Goal: Transaction & Acquisition: Purchase product/service

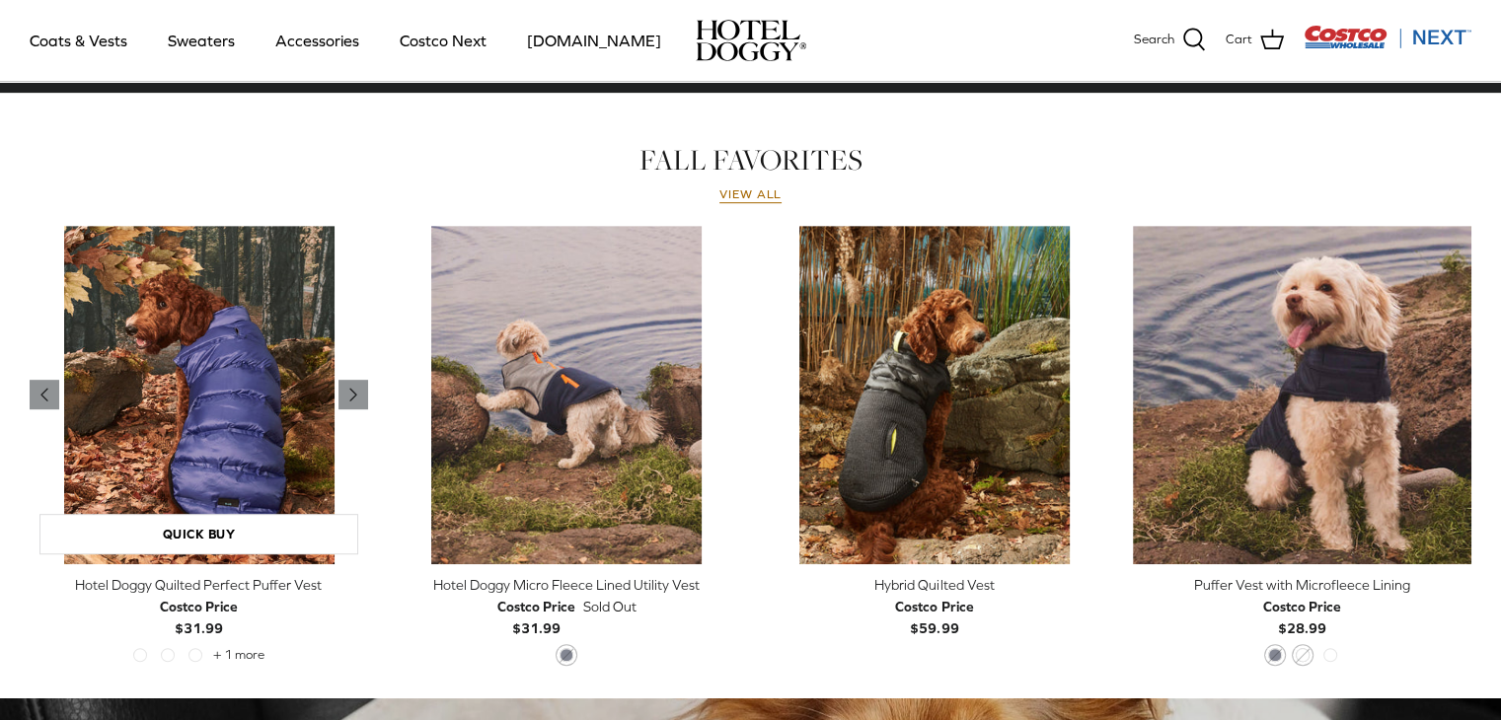
scroll to position [863, 0]
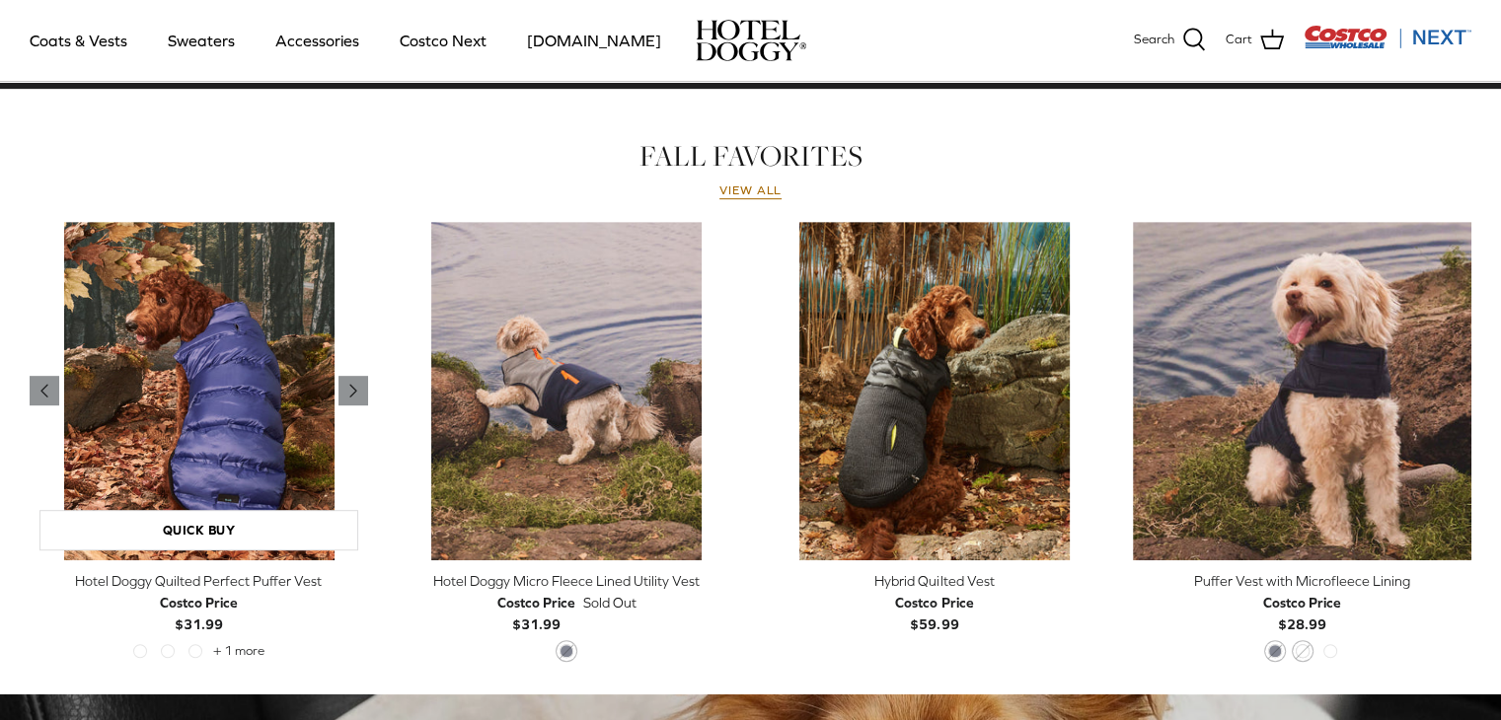
click at [118, 500] on img "Hotel Doggy Quilted Perfect Puffer Vest" at bounding box center [199, 391] width 338 height 338
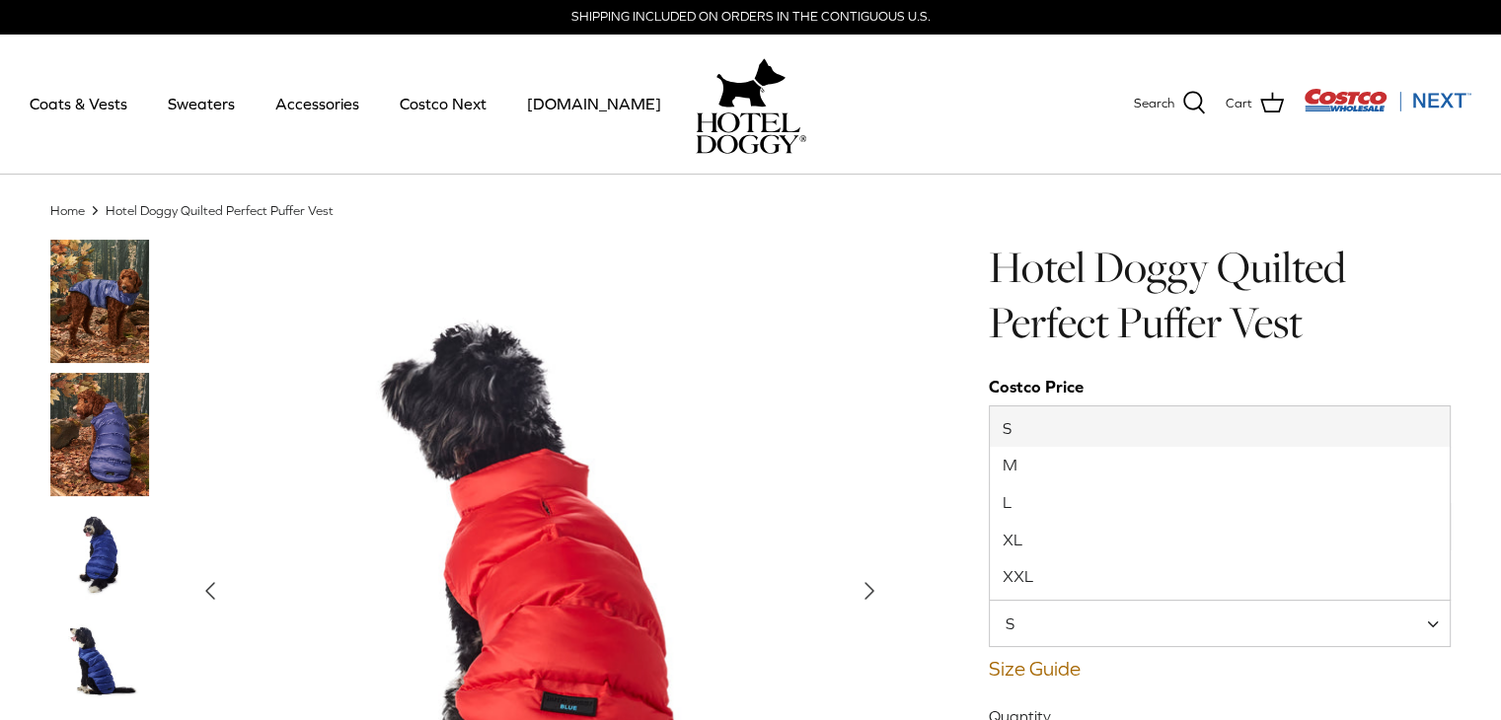
click at [1070, 602] on span "S" at bounding box center [1220, 623] width 463 height 47
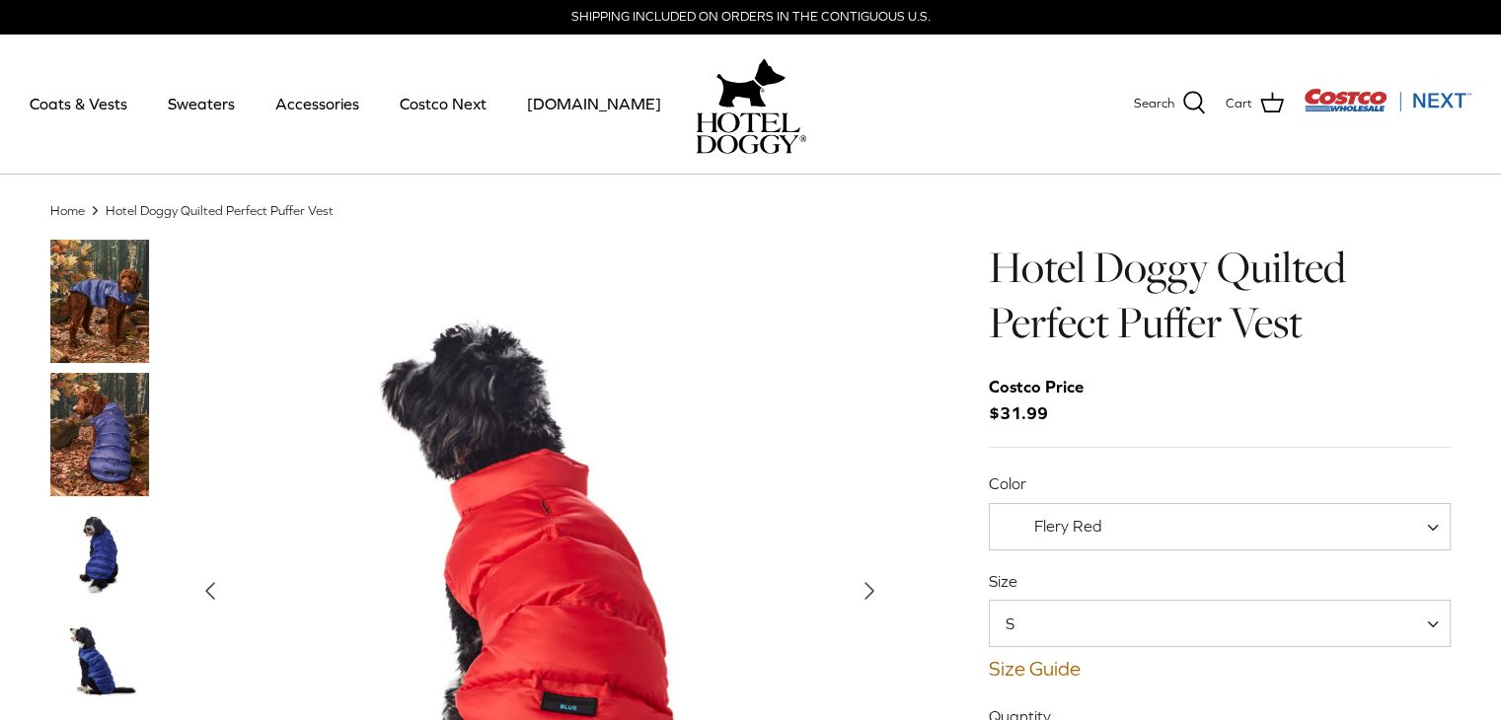
click at [746, 414] on img "Show Gallery" at bounding box center [539, 591] width 702 height 702
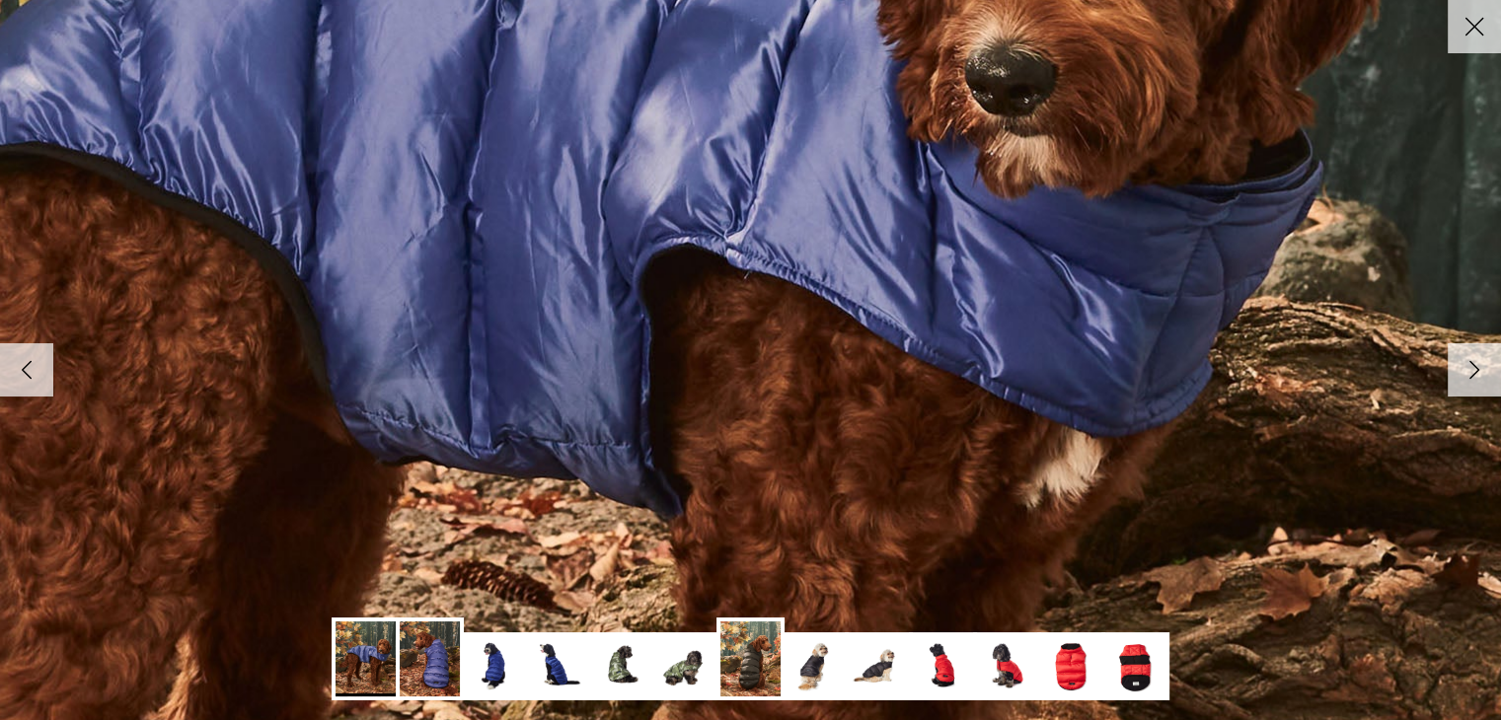
click at [1476, 362] on icon "Right" at bounding box center [1474, 370] width 34 height 34
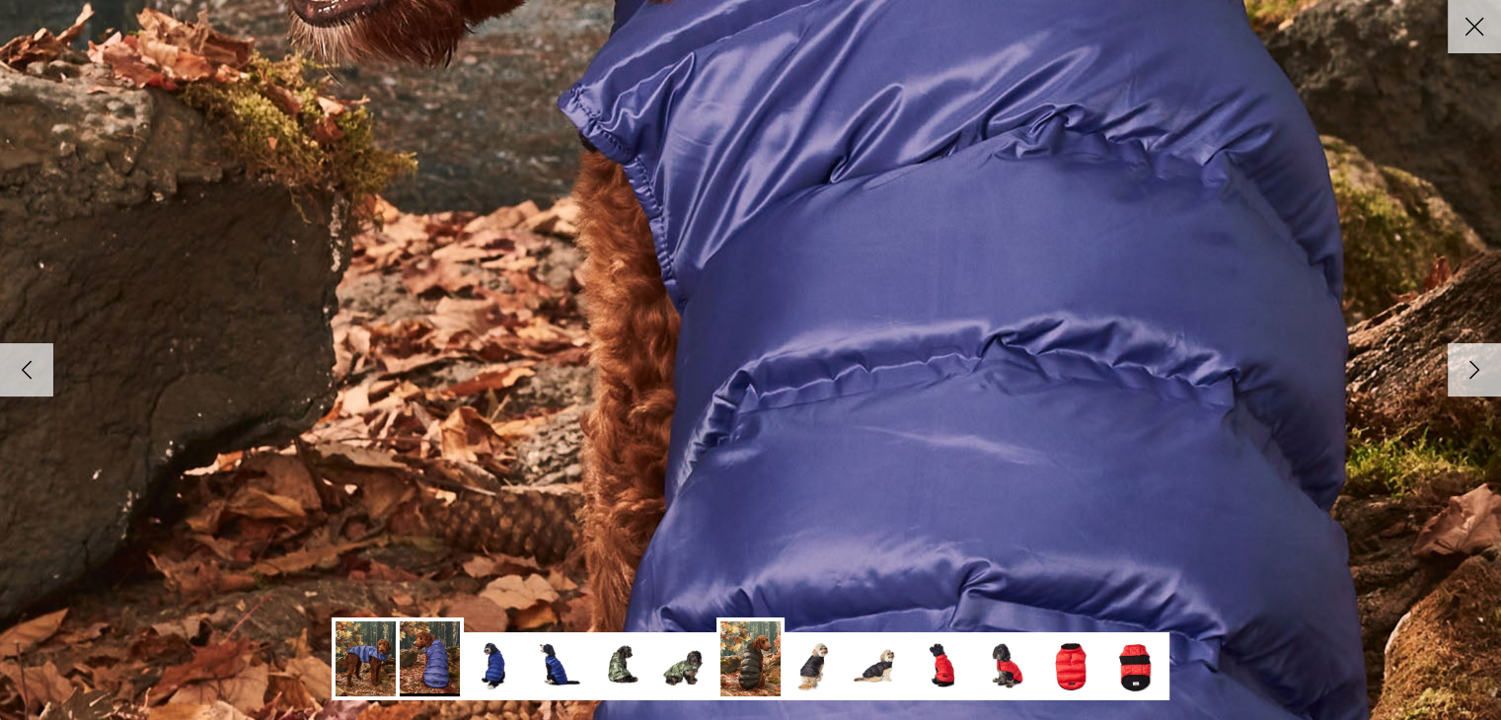
click at [1476, 362] on icon "Right" at bounding box center [1474, 370] width 34 height 34
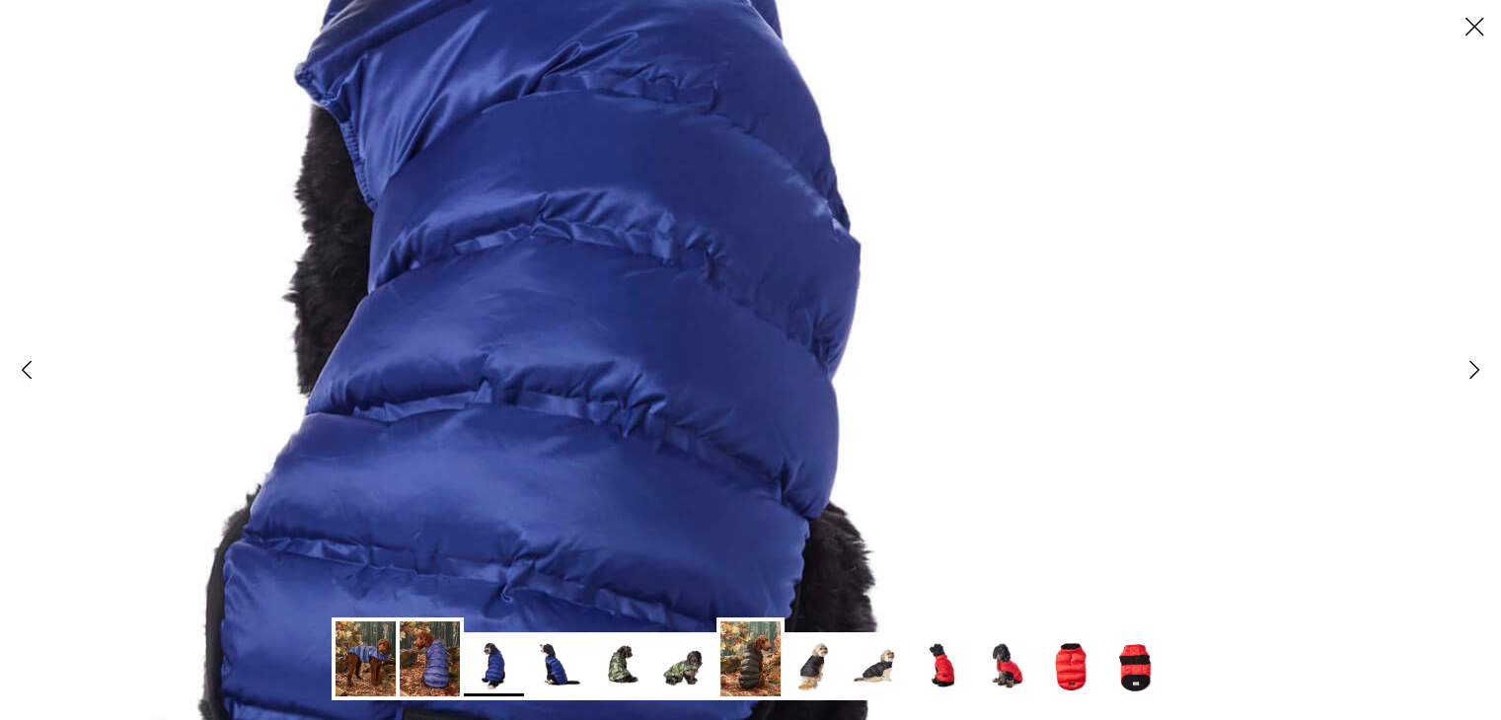
click at [1480, 364] on icon "Right" at bounding box center [1474, 370] width 34 height 34
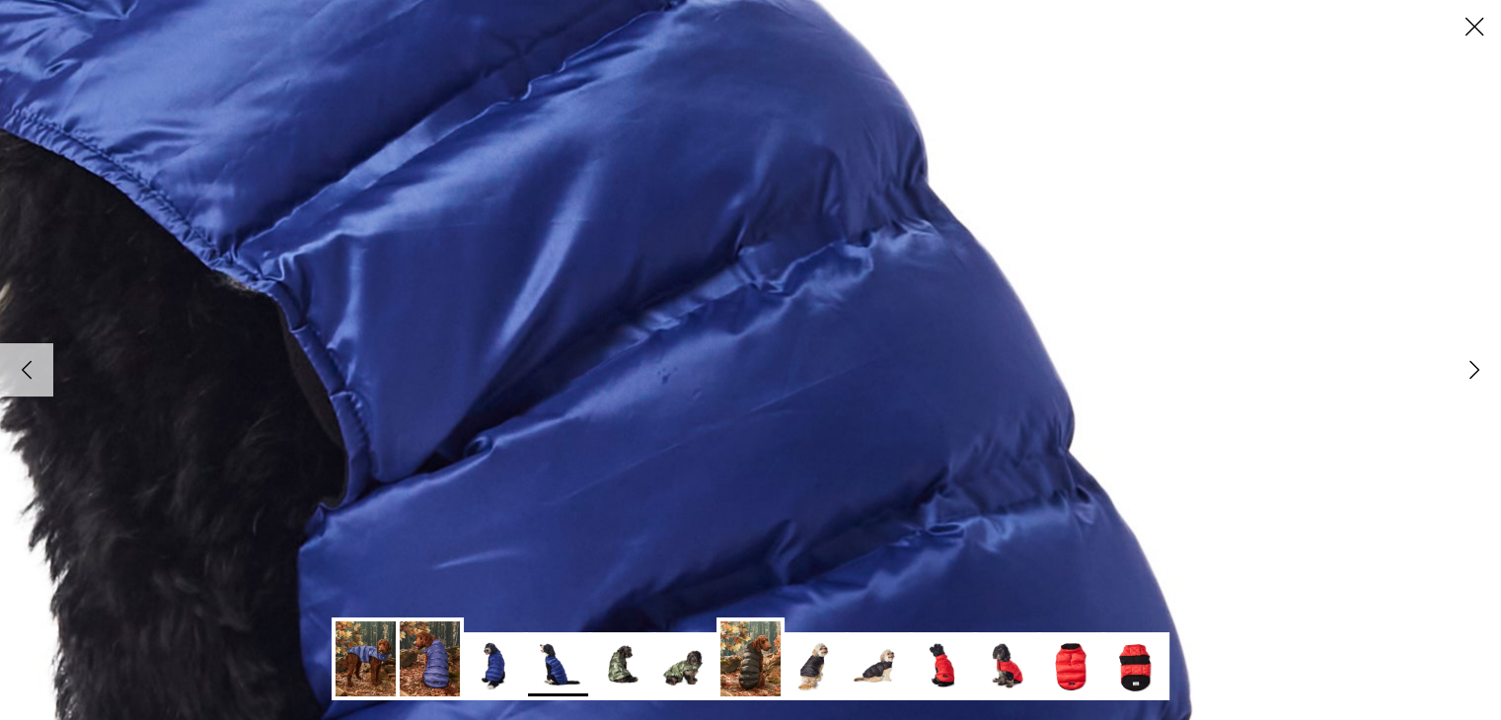
click at [1480, 364] on icon "Right" at bounding box center [1474, 370] width 34 height 34
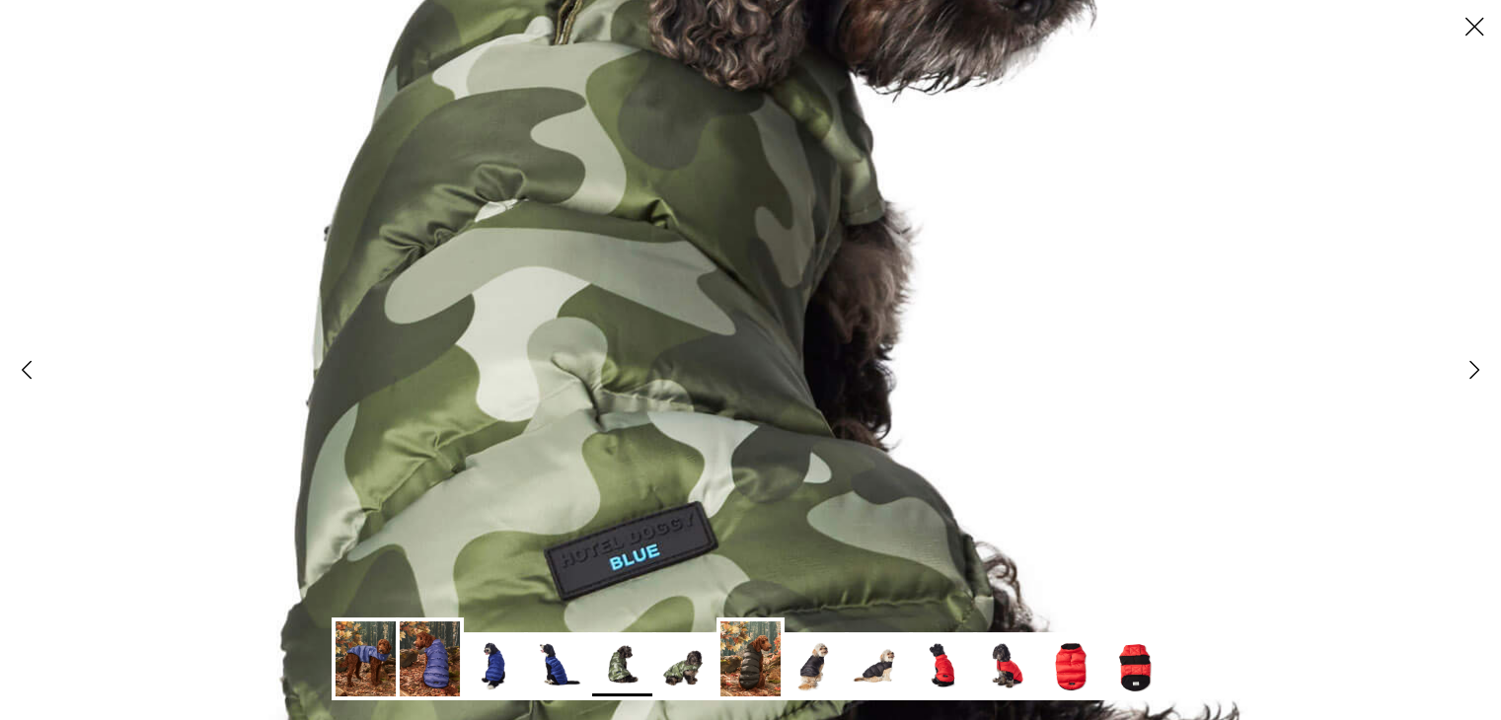
click at [1480, 364] on icon "Right" at bounding box center [1474, 370] width 34 height 34
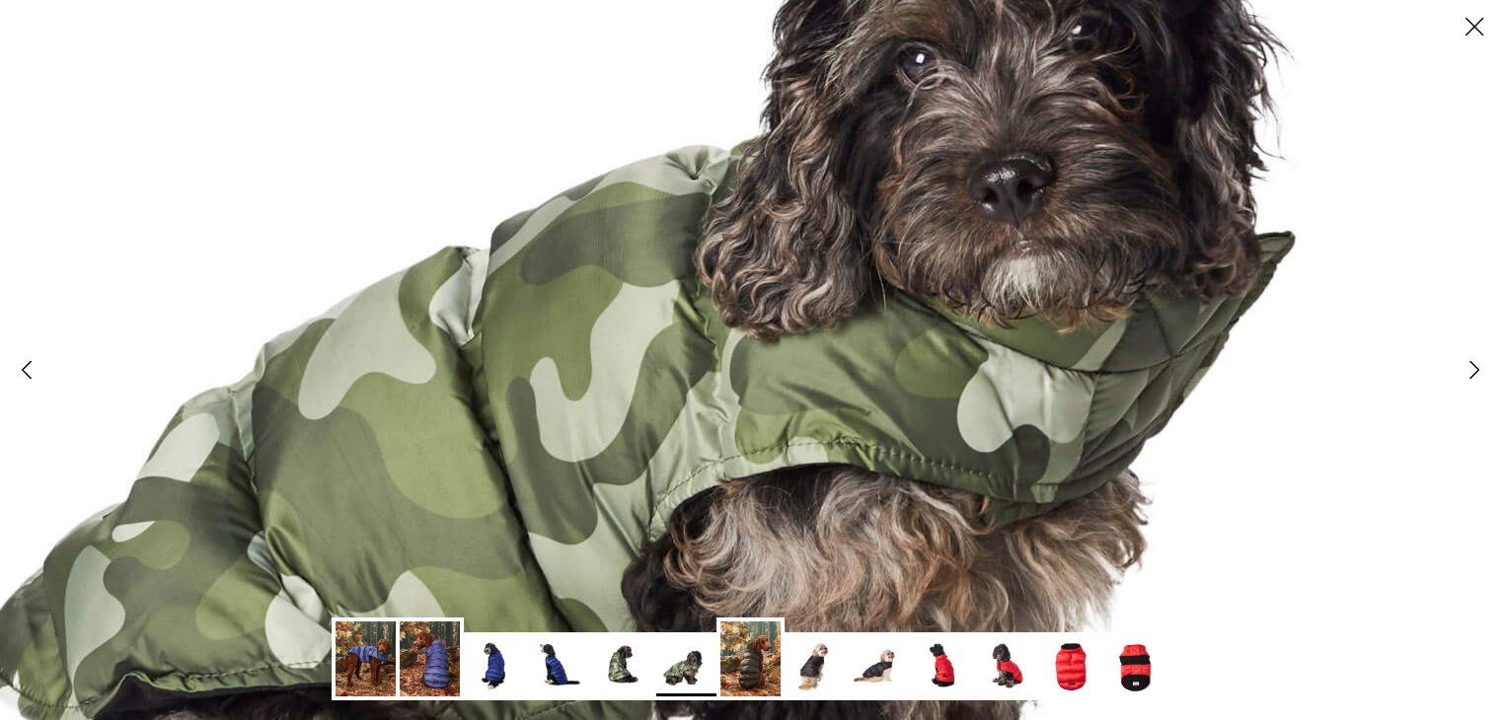
click at [1480, 364] on icon "Right" at bounding box center [1474, 370] width 34 height 34
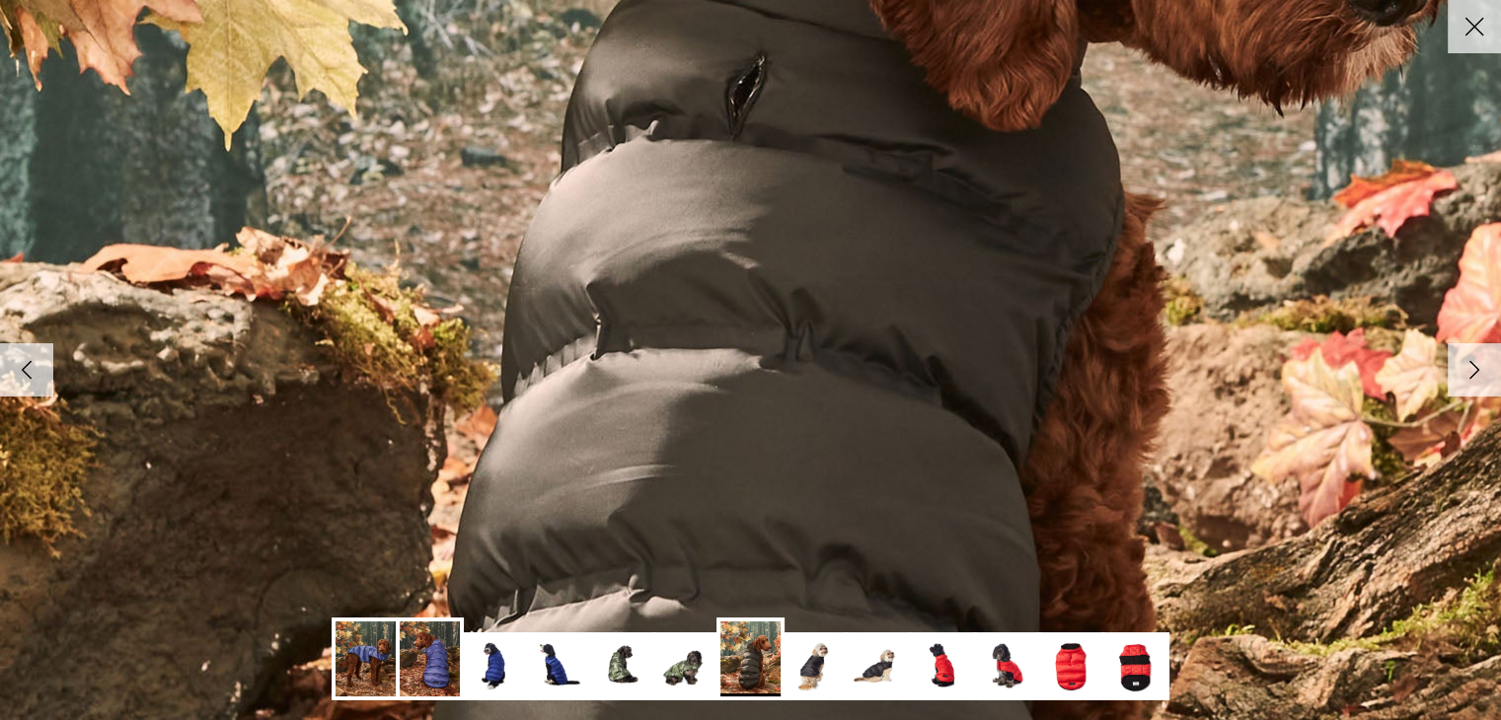
click at [1480, 364] on icon "Right" at bounding box center [1474, 370] width 34 height 34
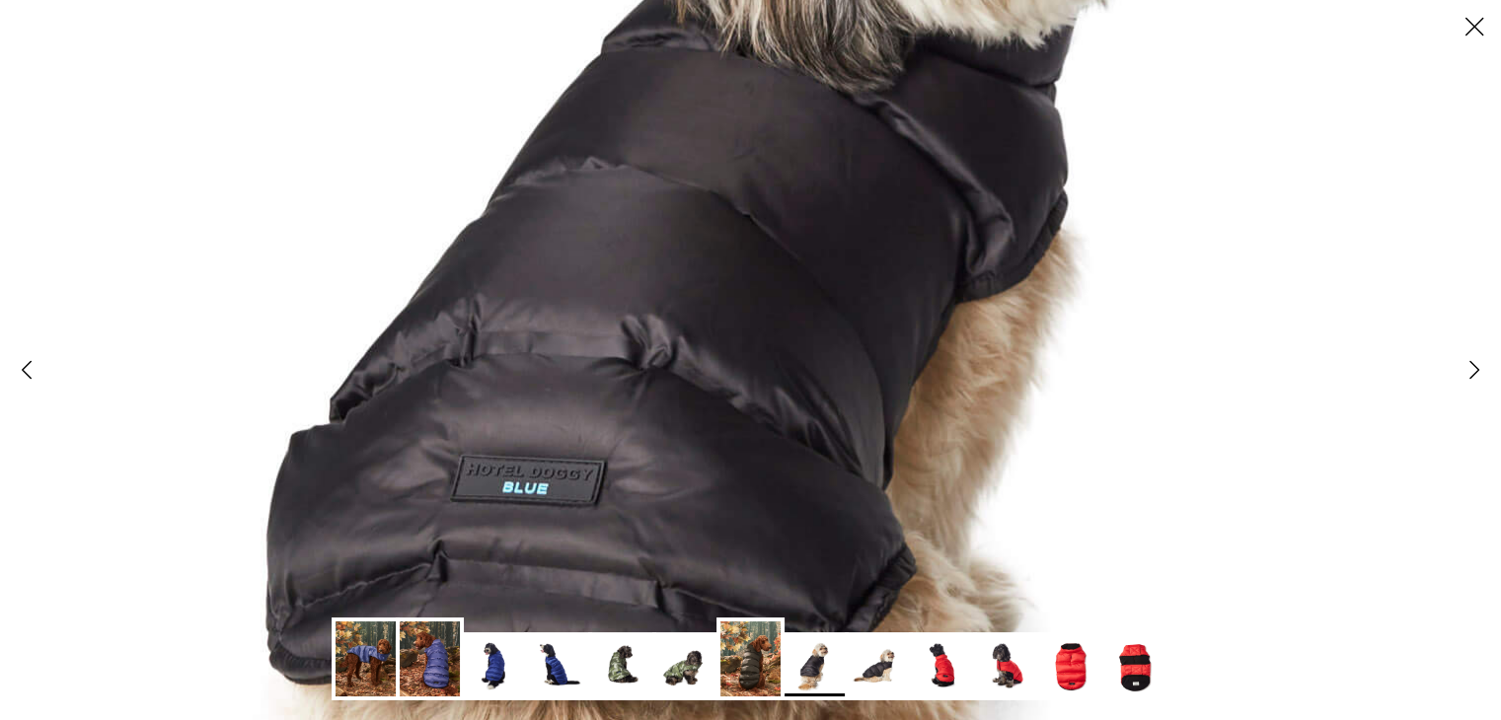
click at [1480, 364] on icon "Right" at bounding box center [1474, 370] width 34 height 34
